Goal: Complete application form

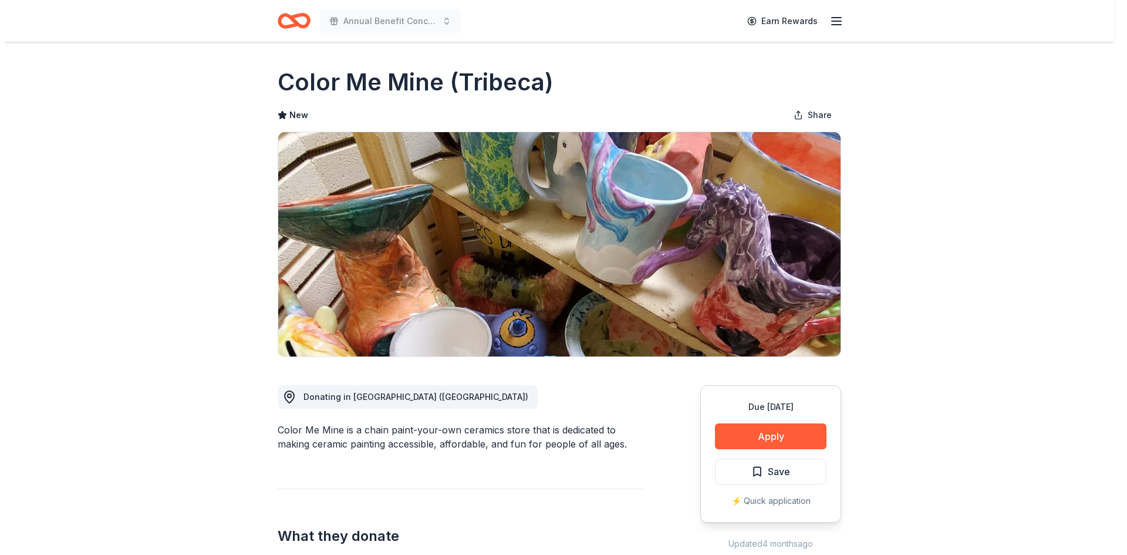
scroll to position [59, 0]
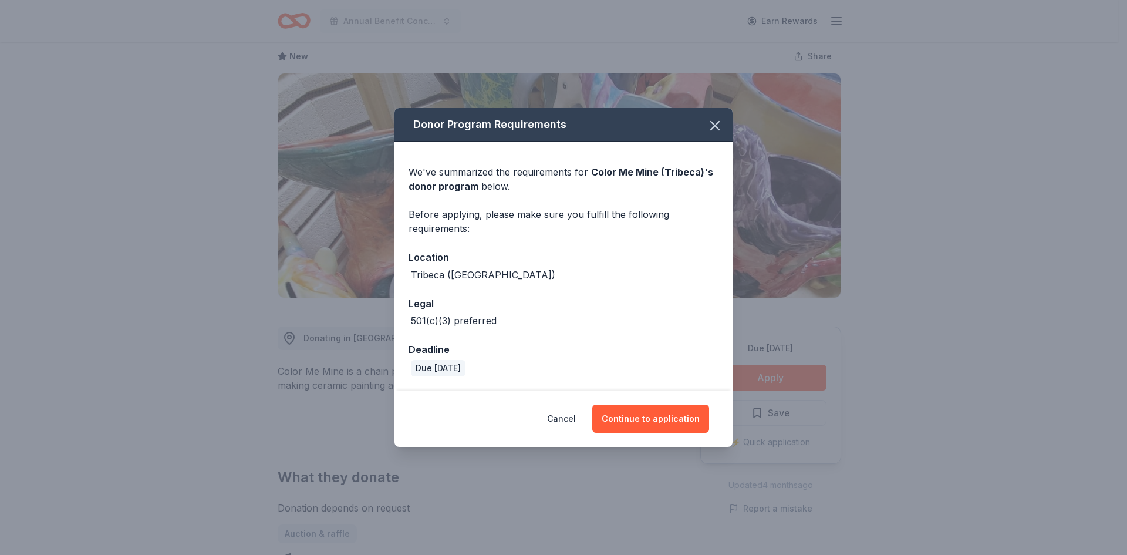
click at [677, 442] on div "Cancel Continue to application" at bounding box center [564, 418] width 338 height 56
click at [676, 426] on button "Continue to application" at bounding box center [650, 419] width 117 height 28
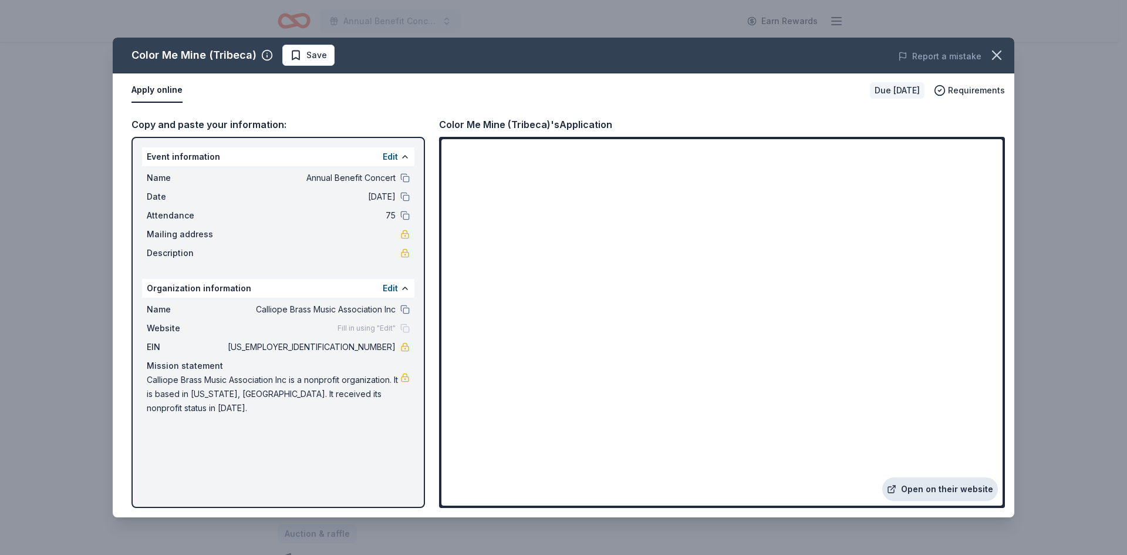
click at [976, 486] on link "Open on their website" at bounding box center [940, 488] width 116 height 23
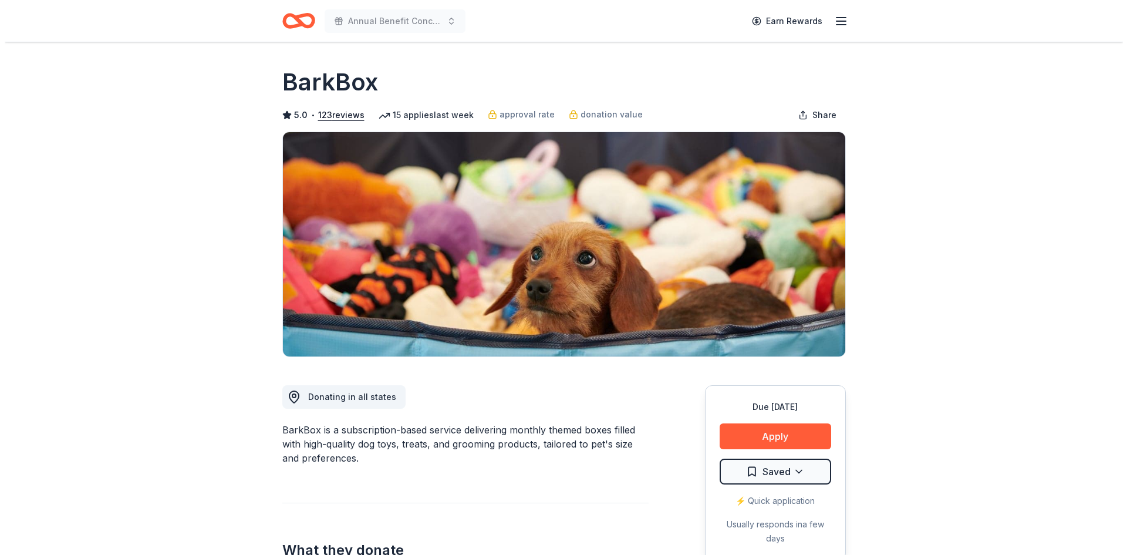
scroll to position [117, 0]
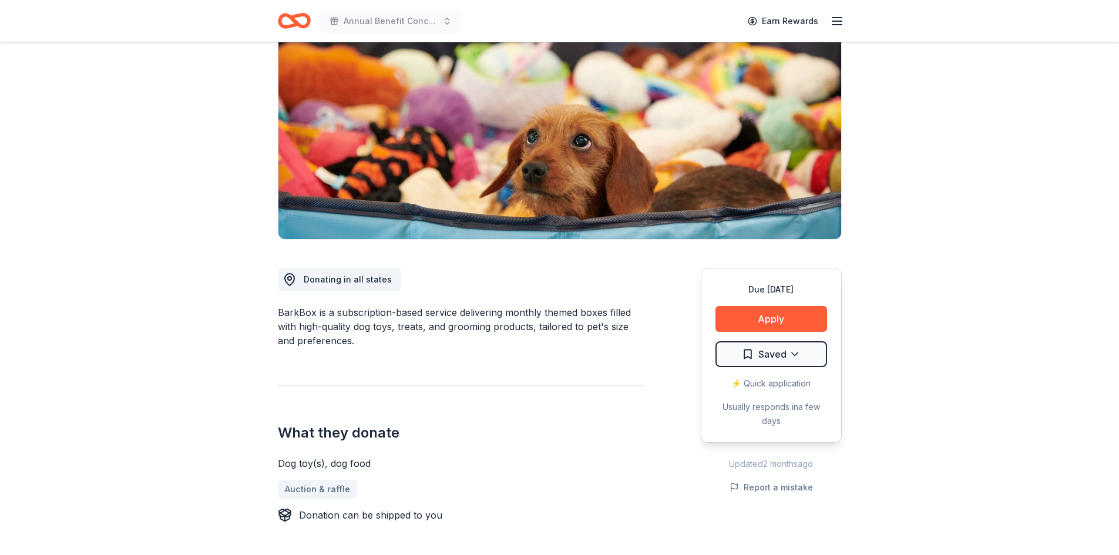
click at [789, 334] on div "Due in 17 days Apply Saved ⚡️ Quick application Usually responds in a few days" at bounding box center [770, 355] width 141 height 175
click at [778, 316] on button "Apply" at bounding box center [771, 319] width 112 height 26
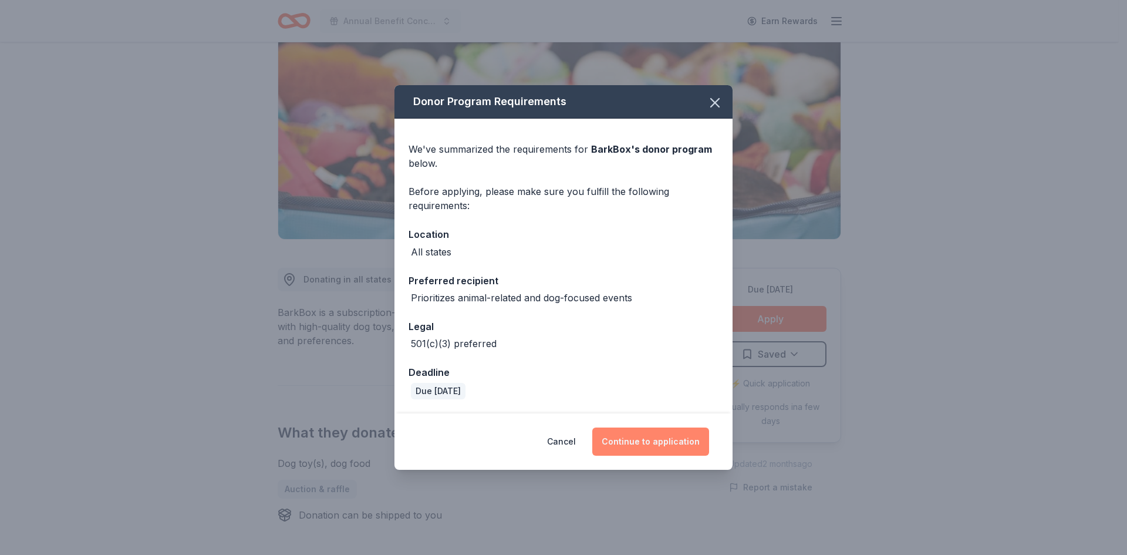
click at [672, 446] on button "Continue to application" at bounding box center [650, 441] width 117 height 28
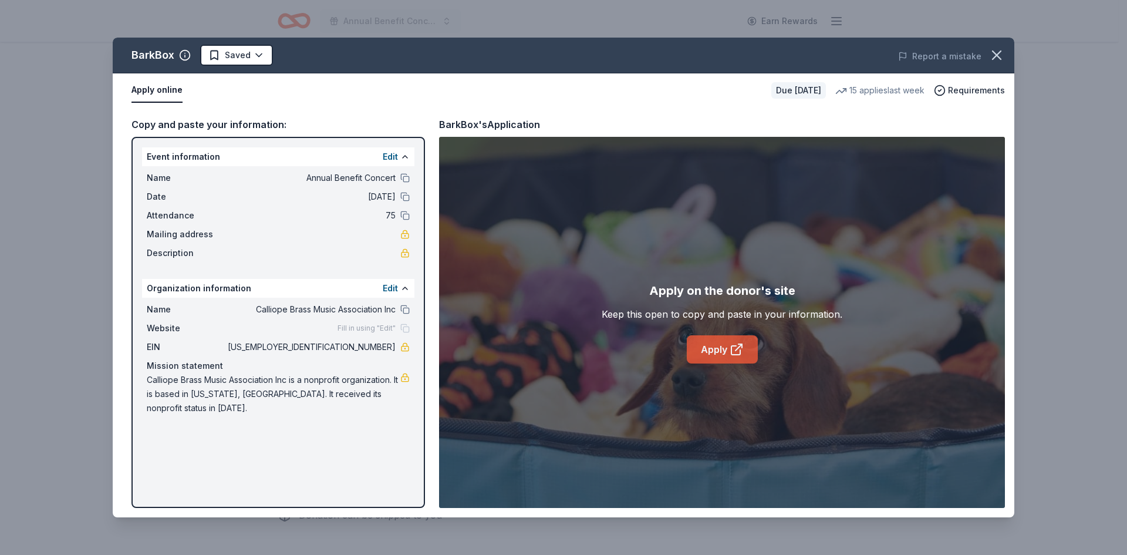
click at [732, 349] on icon at bounding box center [737, 349] width 14 height 14
